Goal: Information Seeking & Learning: Learn about a topic

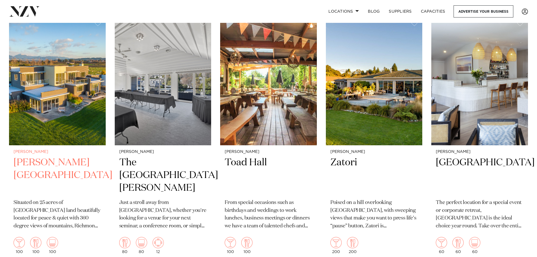
scroll to position [254, 0]
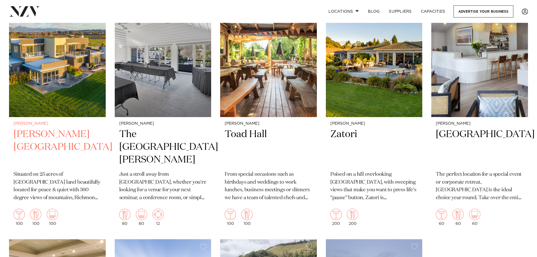
click at [63, 78] on img at bounding box center [57, 52] width 97 height 130
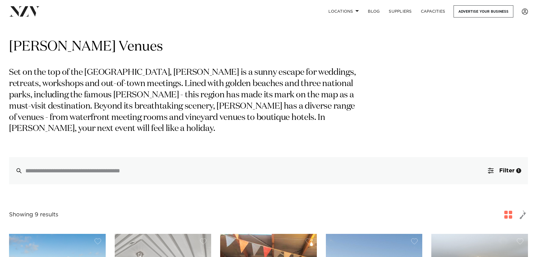
scroll to position [0, 0]
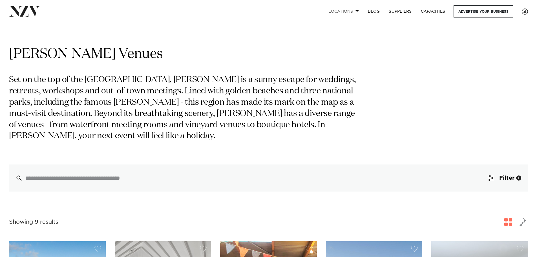
click at [357, 11] on span at bounding box center [357, 11] width 4 height 2
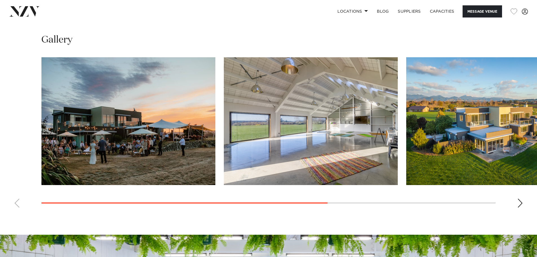
scroll to position [451, 0]
click at [521, 204] on div "Next slide" at bounding box center [520, 202] width 6 height 9
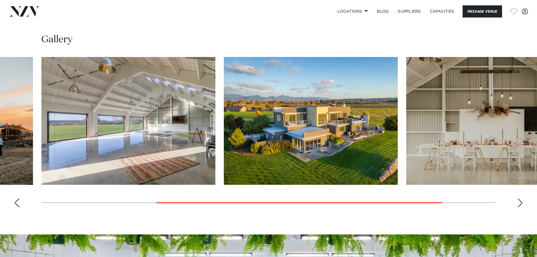
click at [519, 201] on div "Next slide" at bounding box center [520, 202] width 6 height 9
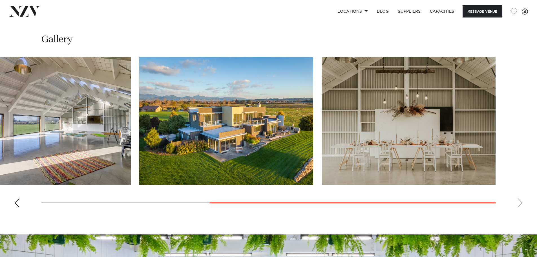
click at [519, 201] on swiper-container at bounding box center [268, 134] width 537 height 155
click at [20, 204] on swiper-container at bounding box center [268, 134] width 537 height 155
click at [15, 203] on div "Previous slide" at bounding box center [17, 202] width 6 height 9
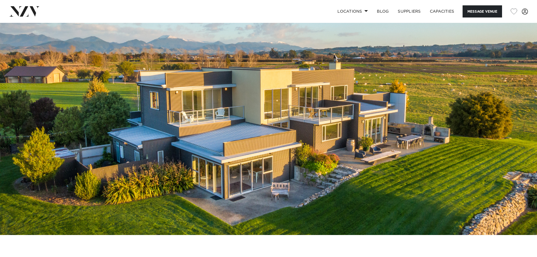
scroll to position [39, 0]
